Goal: Task Accomplishment & Management: Use online tool/utility

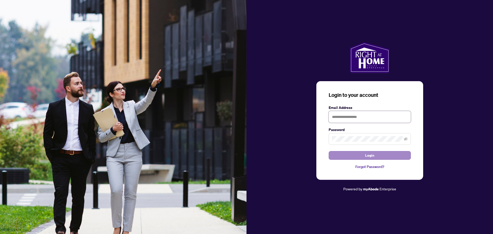
type input "**********"
click at [365, 159] on button "Login" at bounding box center [370, 155] width 82 height 9
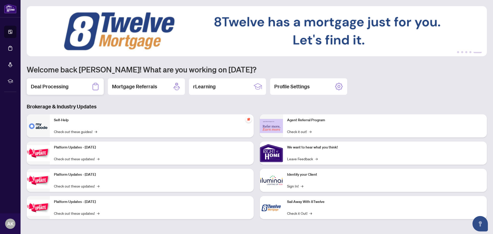
click at [42, 81] on div "Deal Processing" at bounding box center [65, 86] width 77 height 16
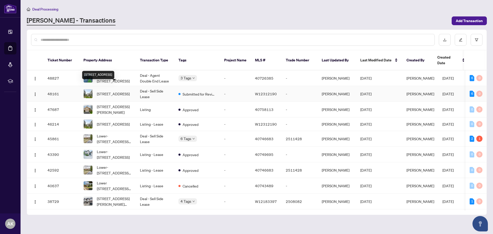
click at [115, 91] on span "[STREET_ADDRESS]" at bounding box center [113, 94] width 33 height 6
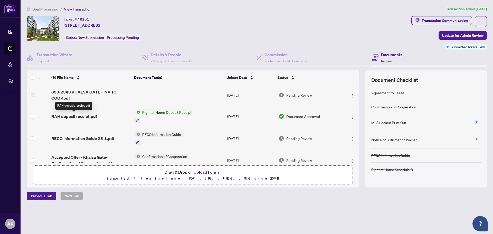
click at [63, 115] on span "RAH deposit receipt.pdf" at bounding box center [74, 116] width 46 height 6
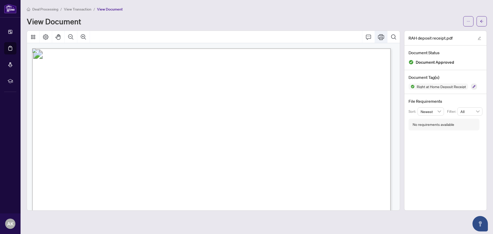
click at [381, 40] on button "Print" at bounding box center [381, 37] width 12 height 12
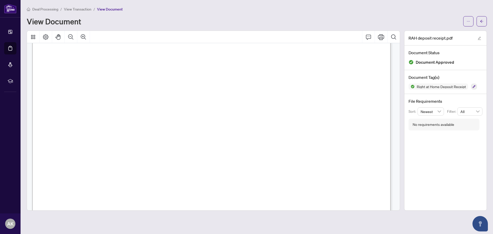
scroll to position [103, 0]
